Goal: Find contact information: Find contact information

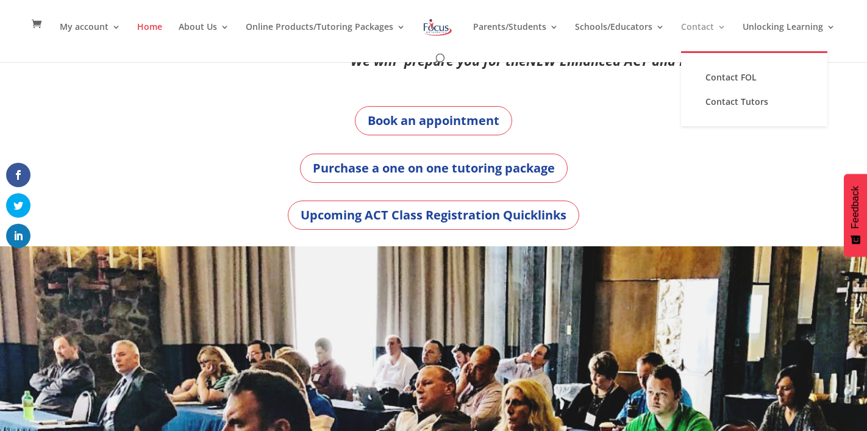
scroll to position [15, 0]
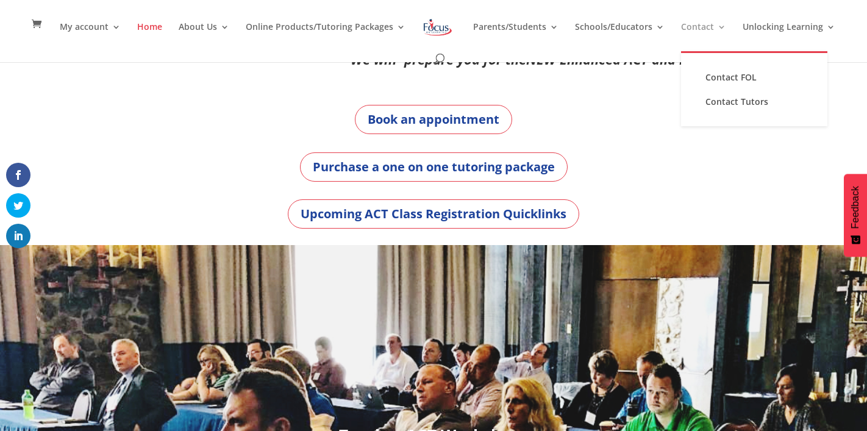
click at [681, 30] on link "Contact" at bounding box center [703, 37] width 45 height 29
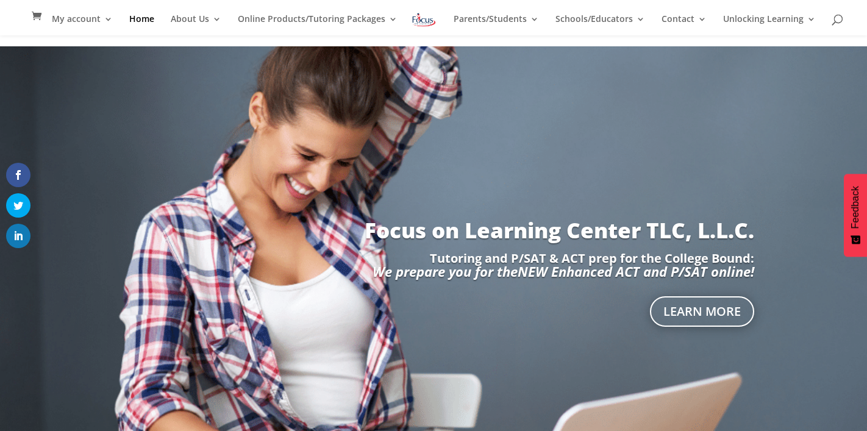
scroll to position [0, 0]
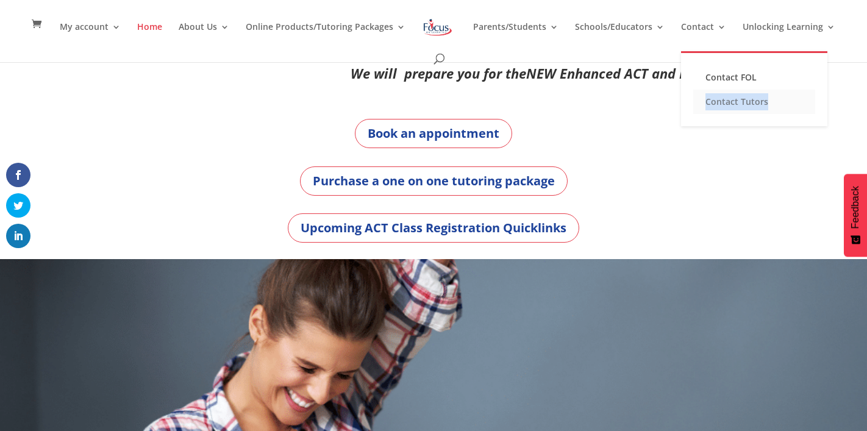
click at [716, 98] on link "Contact Tutors" at bounding box center [754, 102] width 122 height 24
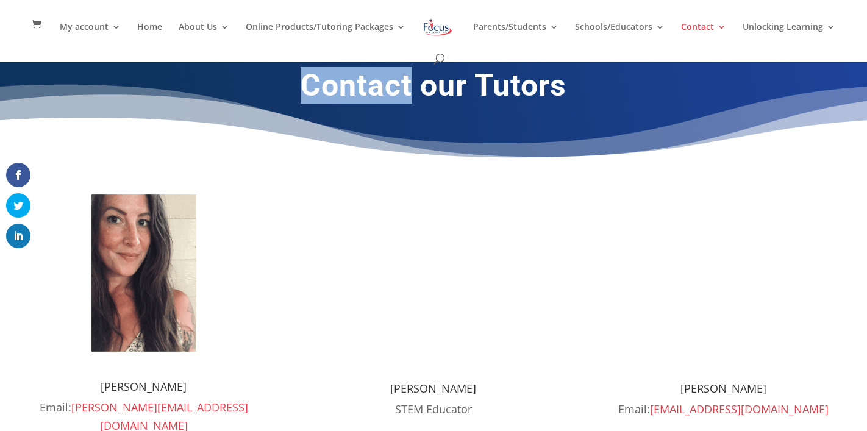
click at [716, 98] on div "Contact our Tutors" at bounding box center [433, 89] width 658 height 77
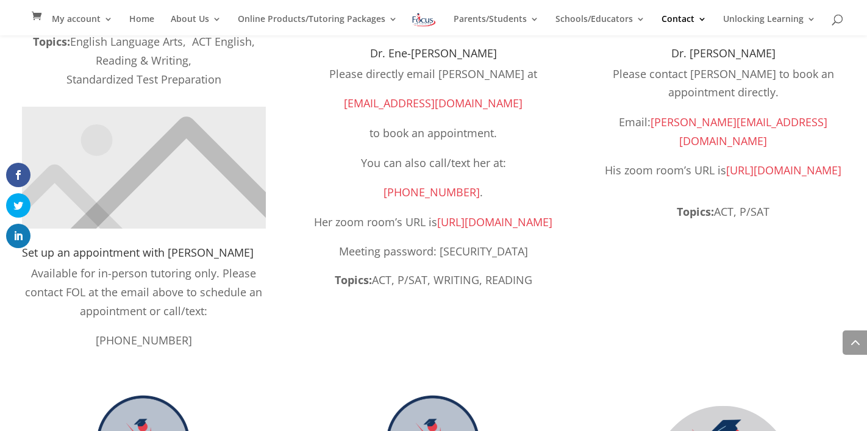
scroll to position [866, 0]
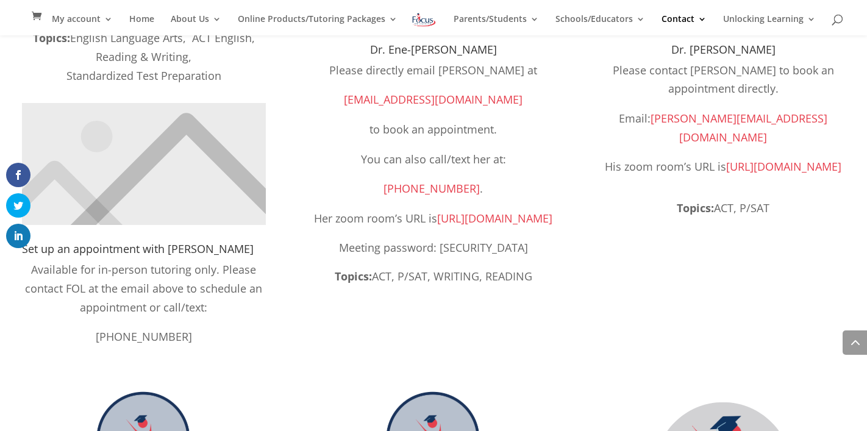
click at [517, 225] on link "https://us04web.zoom.us/j/7812098463" at bounding box center [494, 218] width 115 height 15
